Goal: Task Accomplishment & Management: Use online tool/utility

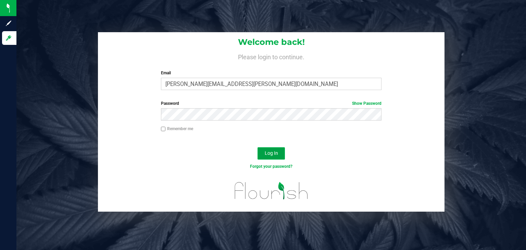
click at [282, 154] on button "Log In" at bounding box center [270, 153] width 27 height 12
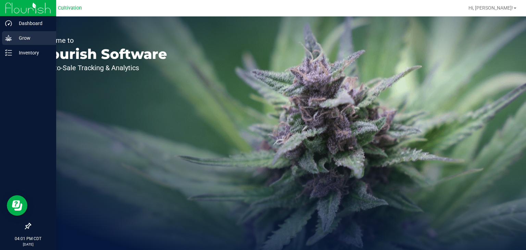
click at [4, 40] on div "Grow" at bounding box center [29, 38] width 54 height 14
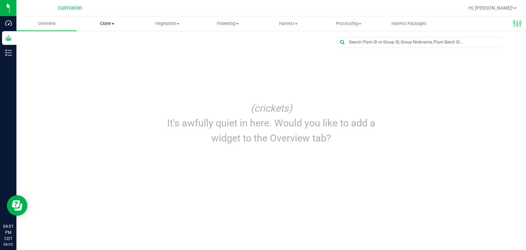
click at [114, 25] on span "Clone" at bounding box center [107, 24] width 60 height 6
click at [108, 51] on span "Cloning groups" at bounding box center [103, 50] width 52 height 6
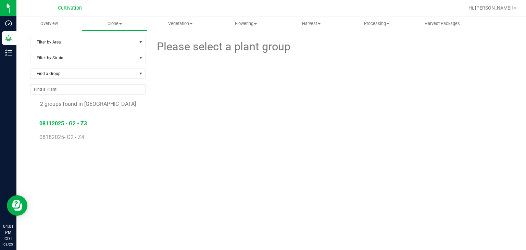
click at [75, 122] on span "08112025 - G2 - Z3" at bounding box center [63, 123] width 48 height 7
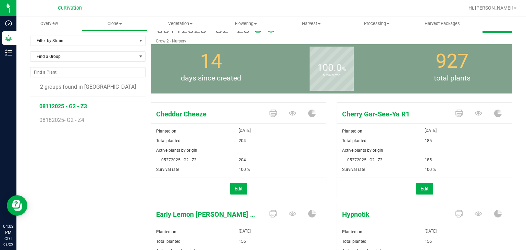
scroll to position [18, 0]
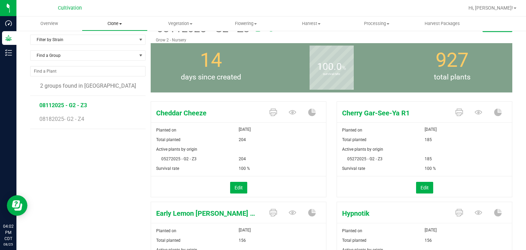
click at [110, 21] on span "Clone" at bounding box center [114, 24] width 65 height 6
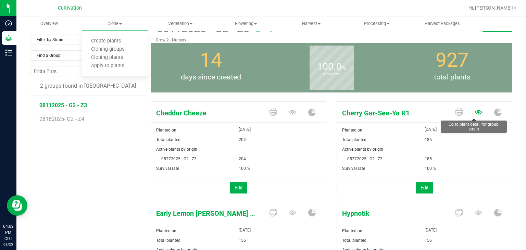
click at [474, 110] on icon at bounding box center [478, 112] width 8 height 4
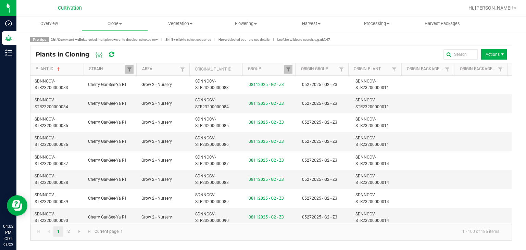
scroll to position [824, 0]
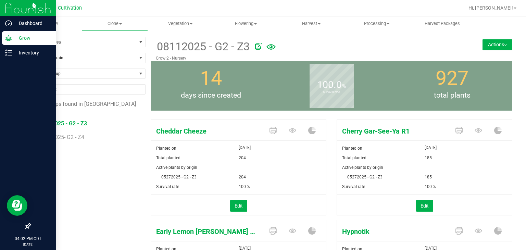
click at [30, 37] on p "Grow" at bounding box center [32, 38] width 41 height 8
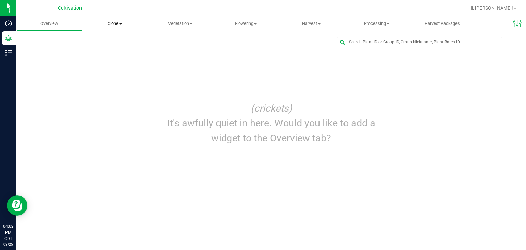
click at [126, 26] on span "Clone" at bounding box center [114, 24] width 65 height 6
click at [117, 55] on span "Cloning plants" at bounding box center [107, 58] width 50 height 6
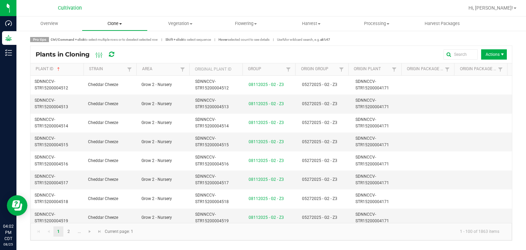
click at [116, 25] on span "Clone" at bounding box center [114, 24] width 65 height 6
click at [117, 48] on span "Cloning groups" at bounding box center [108, 50] width 52 height 6
